Goal: Information Seeking & Learning: Learn about a topic

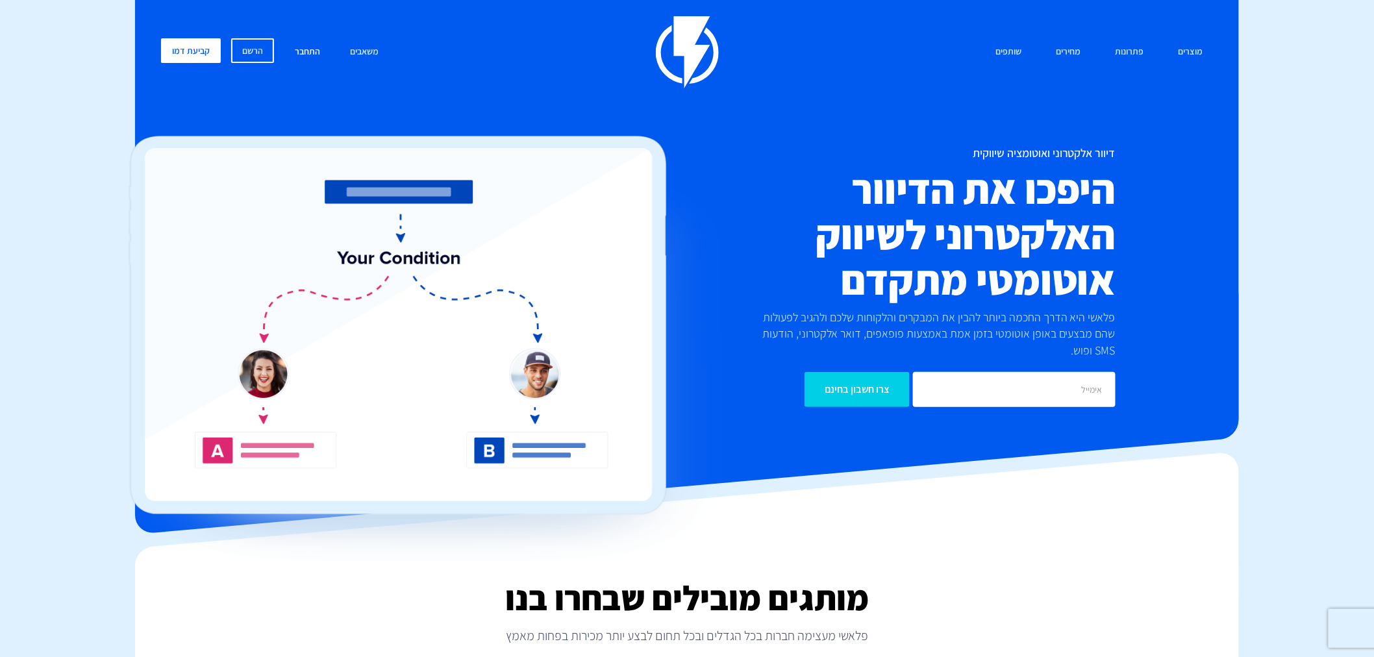
click at [310, 49] on link "התחבר" at bounding box center [307, 52] width 45 height 28
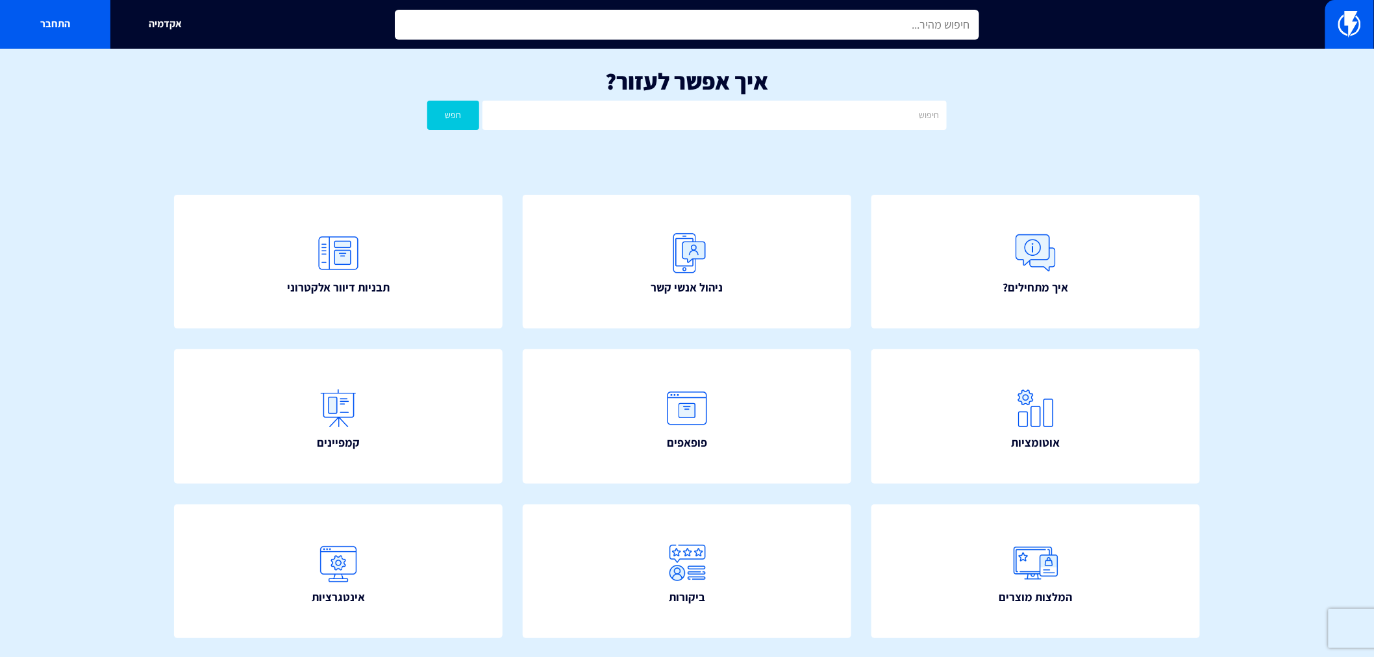
click at [710, 20] on input "text" at bounding box center [687, 25] width 584 height 30
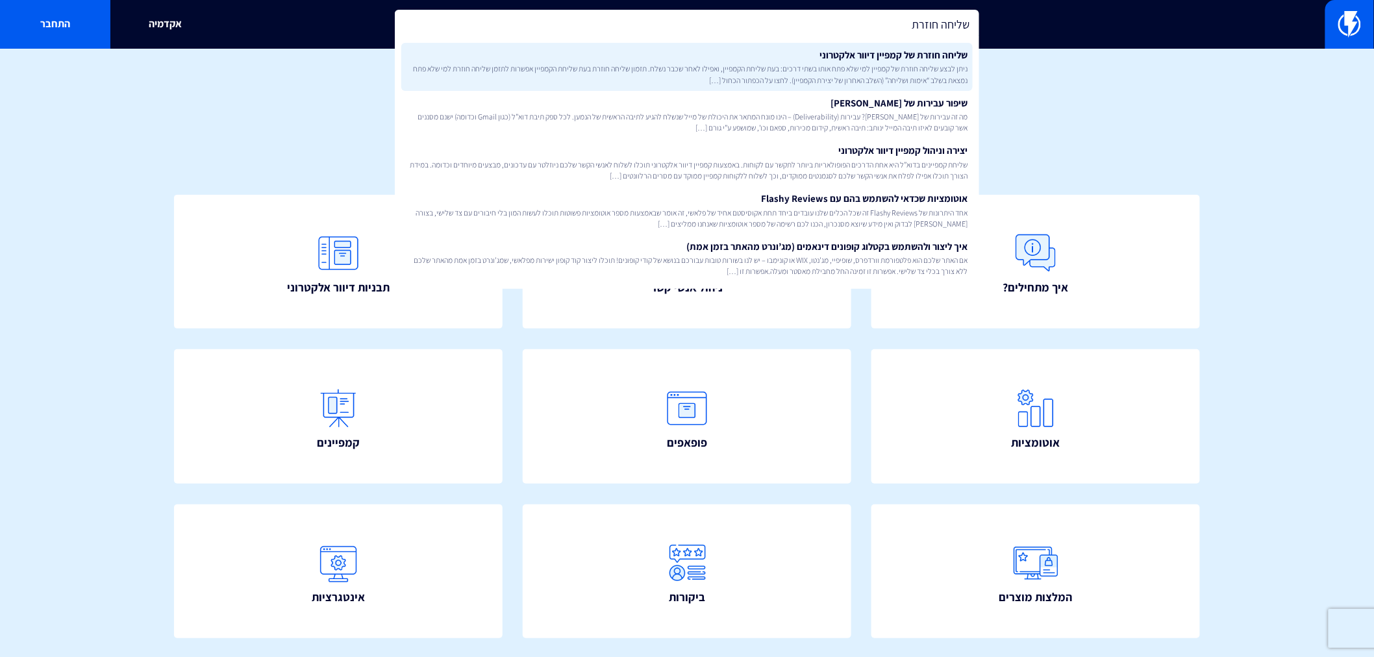
type input "שליחה חוזרת"
click at [788, 53] on link "שליחה חוזרת של קמפיין דיוור אלקטרוני ניתן לבצע שליחה חוזרת של קמפיין למי שלא פת…" at bounding box center [686, 67] width 571 height 48
